Goal: Transaction & Acquisition: Purchase product/service

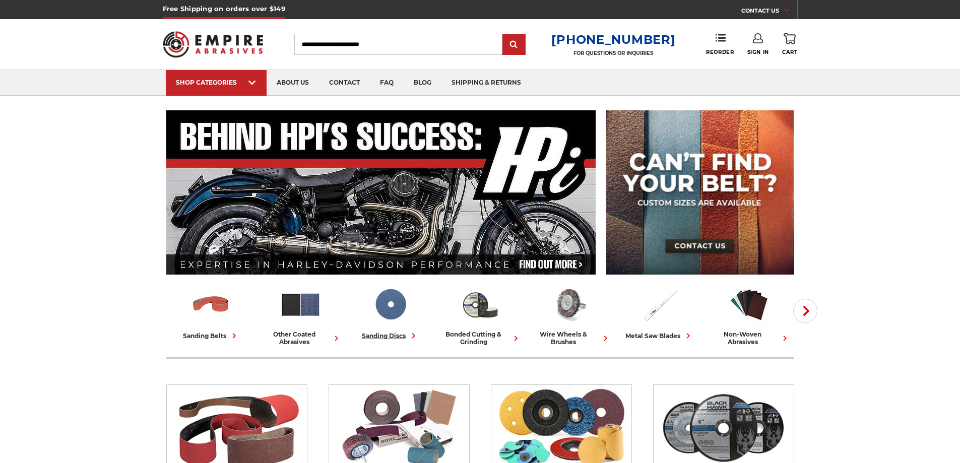
click at [397, 318] on img at bounding box center [390, 305] width 42 height 42
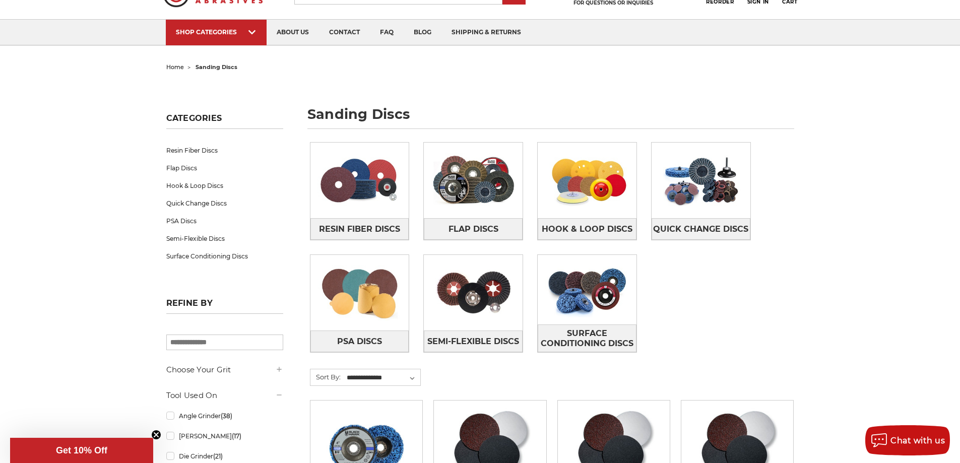
scroll to position [101, 0]
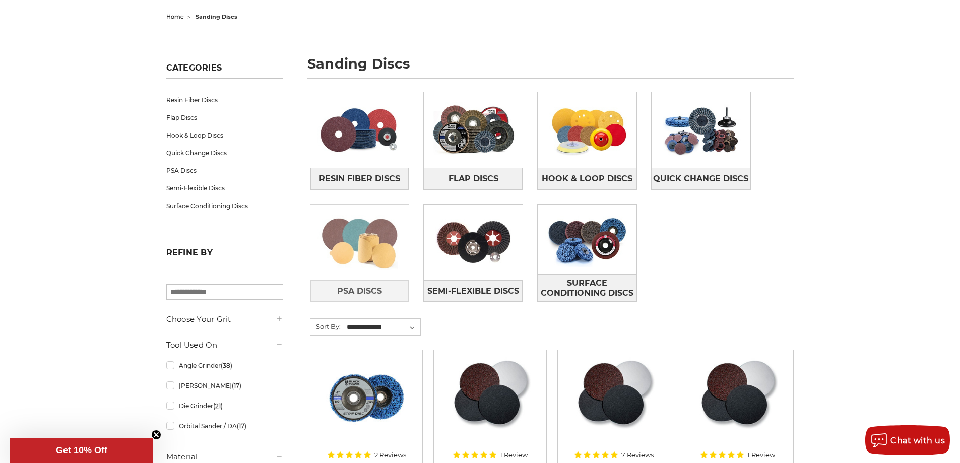
click at [378, 266] on img at bounding box center [359, 243] width 99 height 70
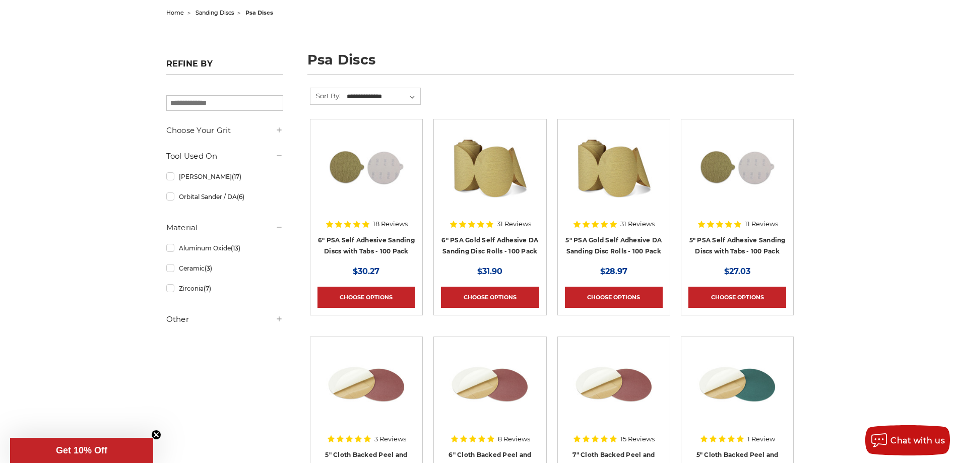
scroll to position [101, 0]
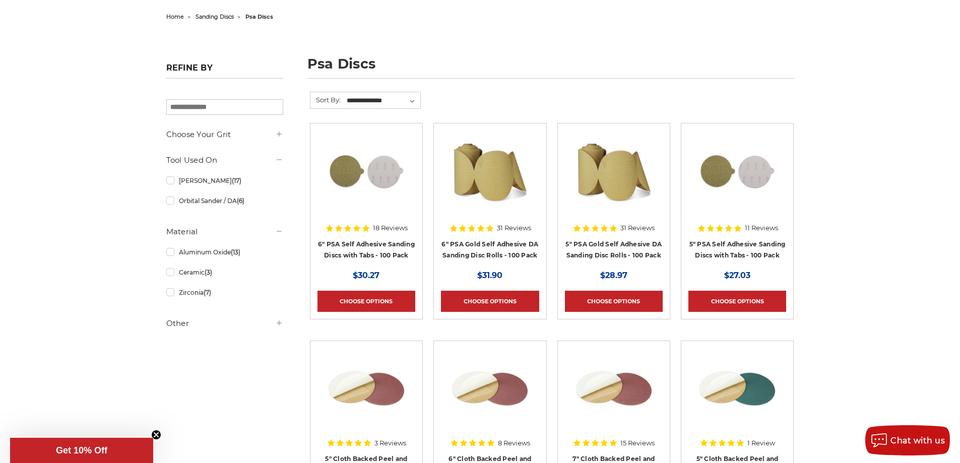
click at [282, 325] on icon at bounding box center [279, 323] width 8 height 8
click at [170, 347] on link "In Stock (30)" at bounding box center [224, 344] width 117 height 18
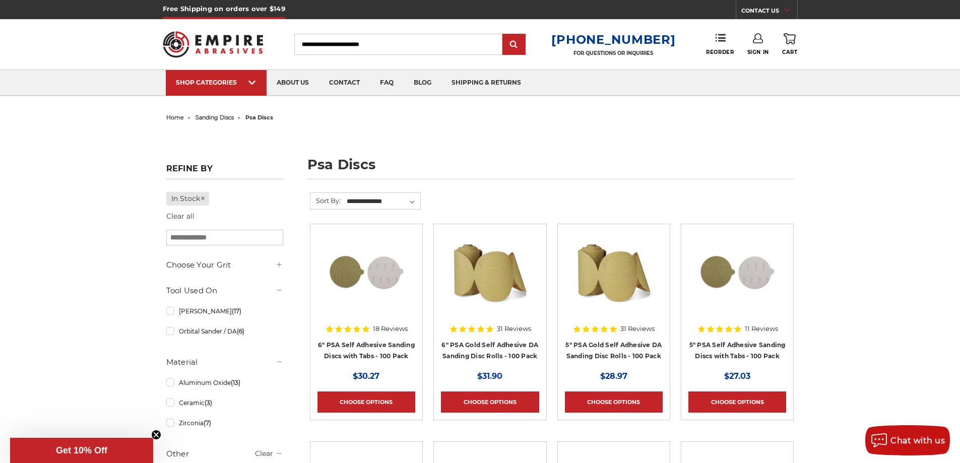
click at [285, 262] on aside "Refine by In Stock Clear all × Browse by Choose Your Grit, Grit & more Hide Fil…" at bounding box center [224, 327] width 127 height 337
click at [277, 266] on icon at bounding box center [279, 264] width 8 height 8
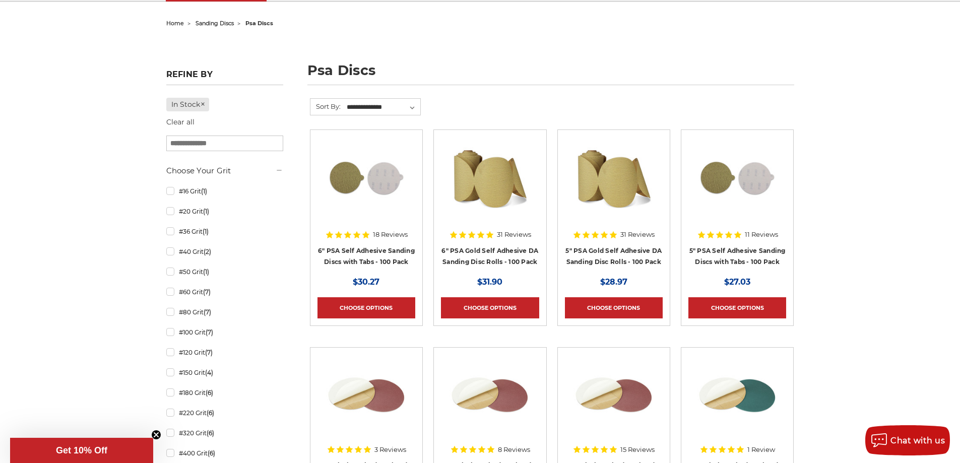
scroll to position [101, 0]
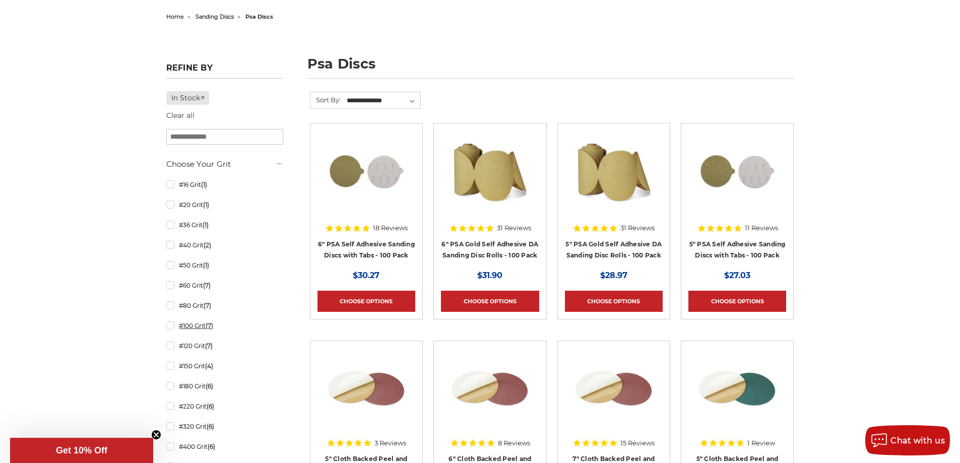
click at [170, 328] on link "#100 Grit (7)" at bounding box center [224, 326] width 117 height 18
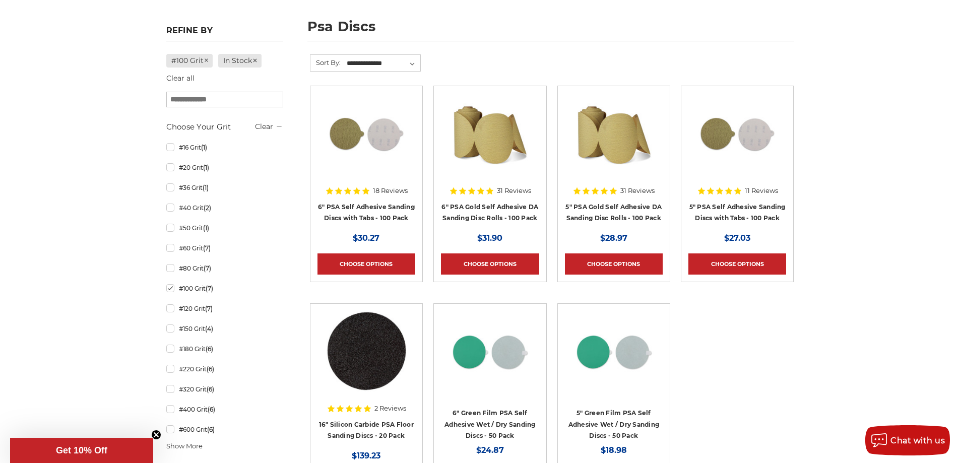
scroll to position [101, 0]
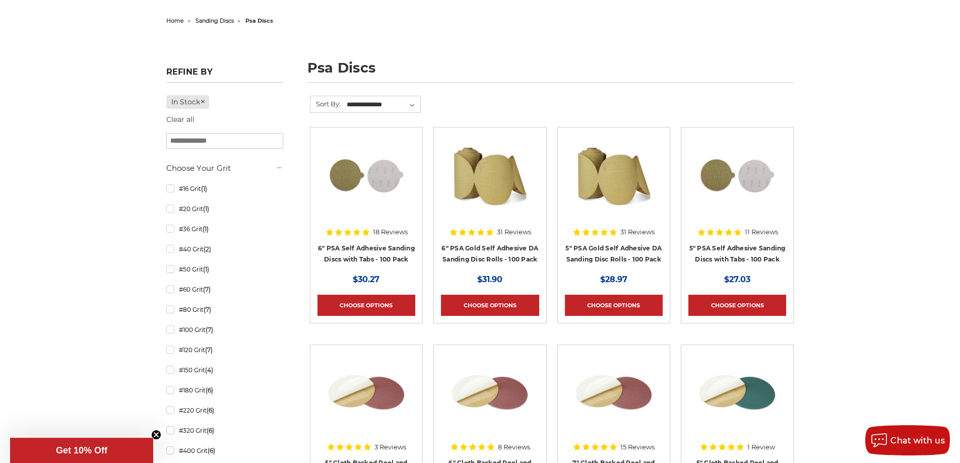
scroll to position [101, 0]
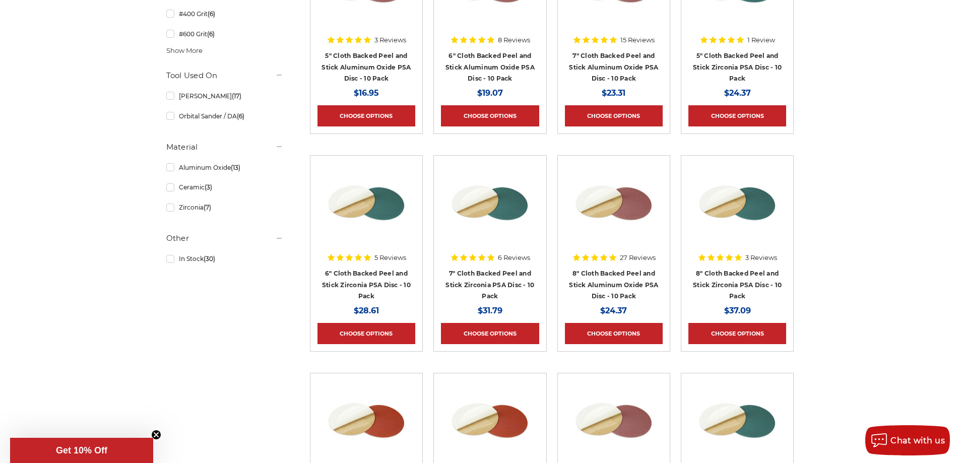
scroll to position [453, 0]
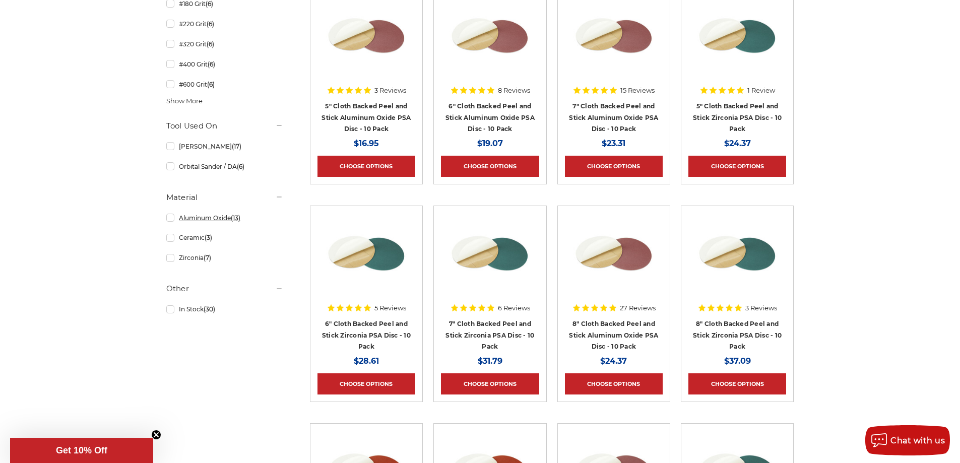
click at [173, 220] on link "Aluminum Oxide (13)" at bounding box center [224, 218] width 117 height 18
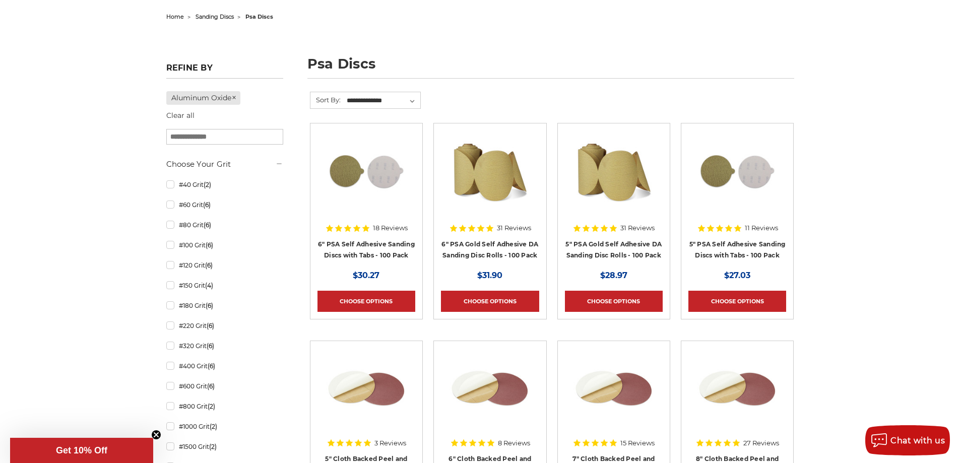
scroll to position [151, 0]
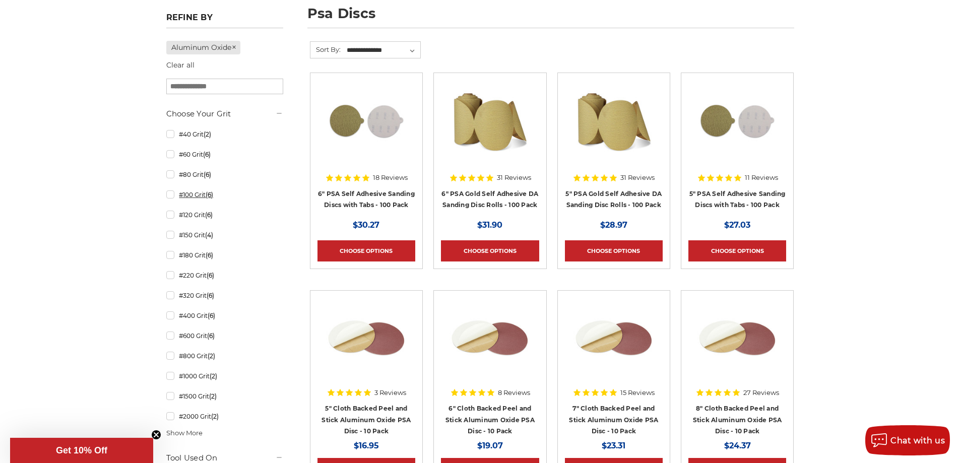
click at [170, 196] on link "#100 Grit (6)" at bounding box center [224, 195] width 117 height 18
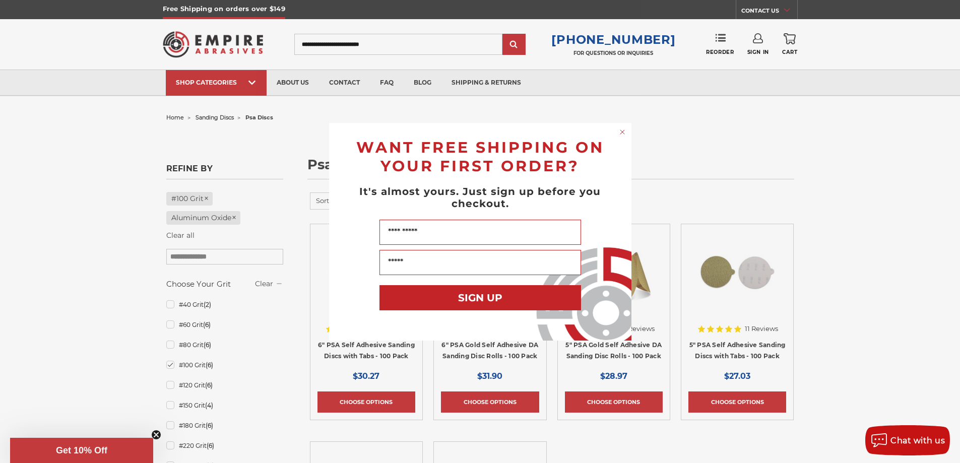
click at [623, 133] on icon "Close dialog" at bounding box center [622, 132] width 4 height 4
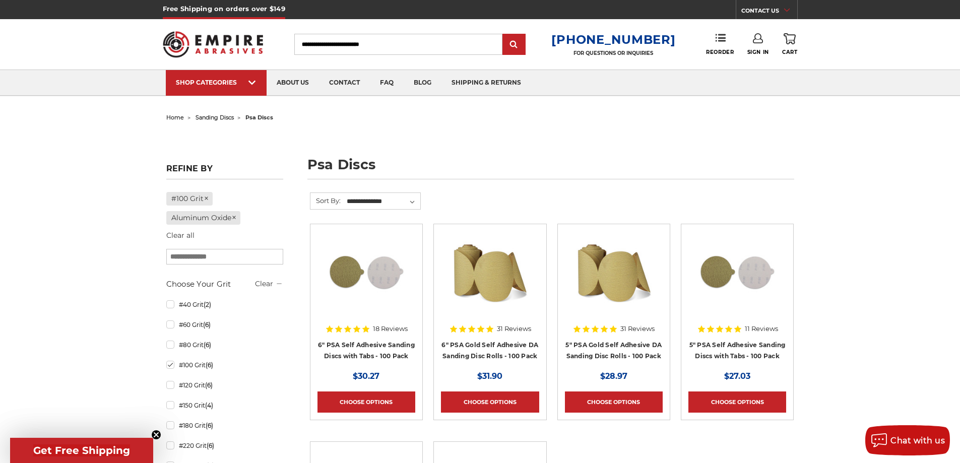
click at [892, 133] on div "home sanding discs psa discs psa discs Refine by #100 Grit Aluminum Oxide Clear…" at bounding box center [480, 441] width 960 height 662
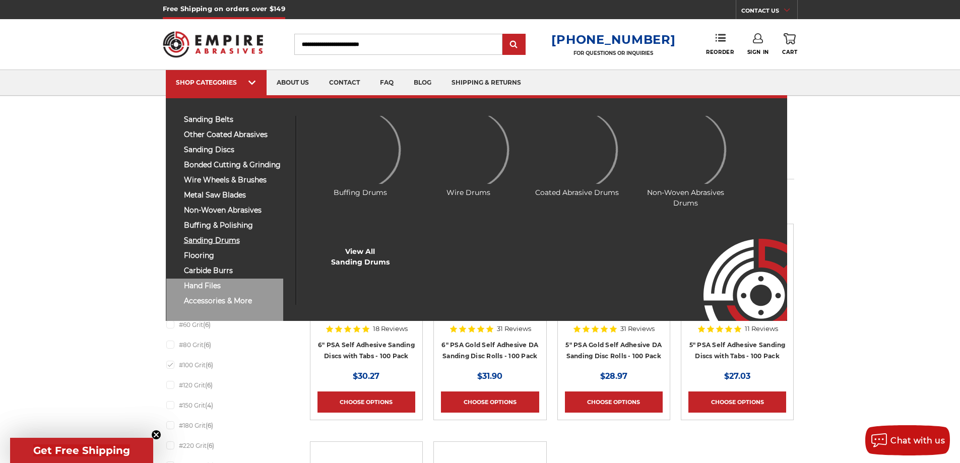
scroll to position [151, 0]
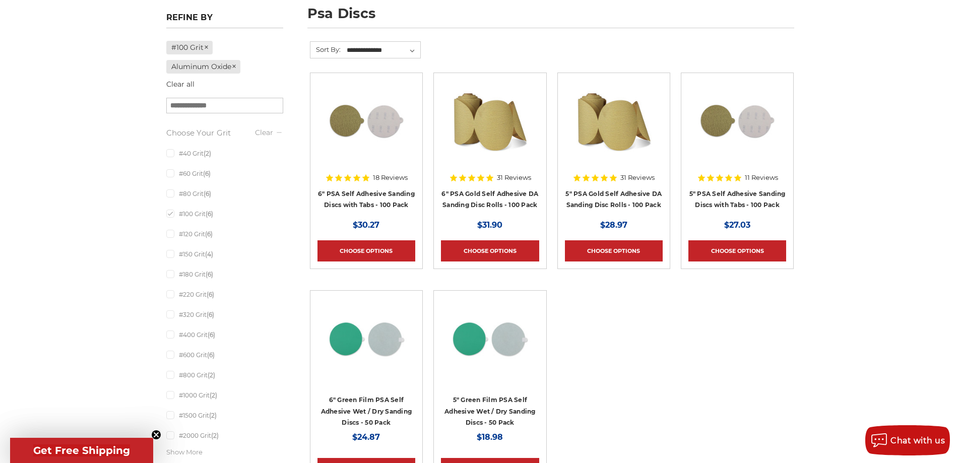
drag, startPoint x: 84, startPoint y: 88, endPoint x: 61, endPoint y: 81, distance: 23.4
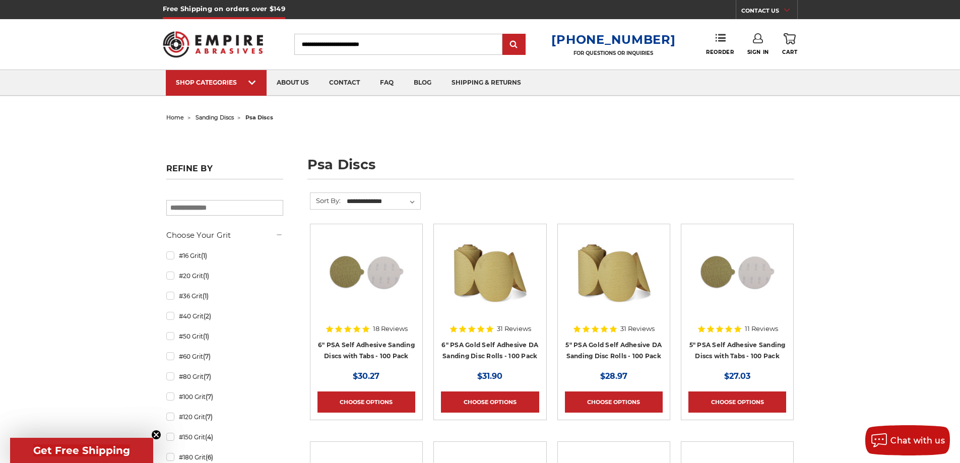
drag, startPoint x: 90, startPoint y: 91, endPoint x: 73, endPoint y: 78, distance: 21.3
